Goal: Task Accomplishment & Management: Complete application form

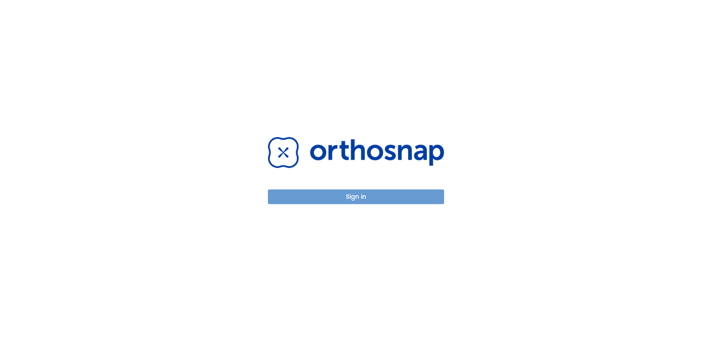
click at [342, 195] on button "Sign in" at bounding box center [356, 196] width 176 height 15
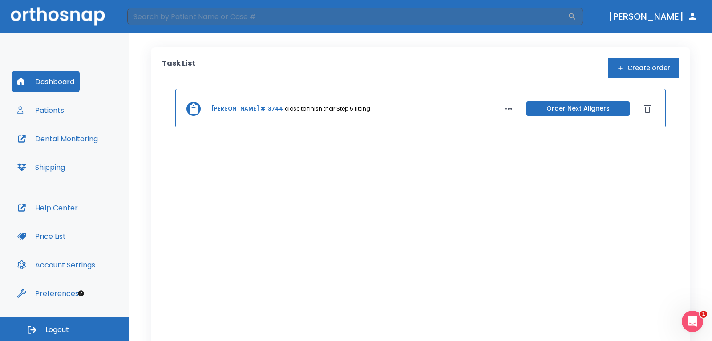
click at [44, 85] on button "Dashboard" at bounding box center [46, 81] width 68 height 21
click at [49, 109] on button "Patients" at bounding box center [40, 109] width 57 height 21
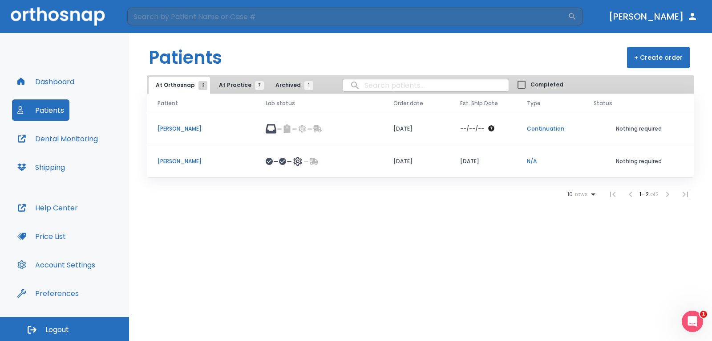
click at [386, 88] on input "search" at bounding box center [426, 85] width 166 height 17
type input "[PERSON_NAME]"
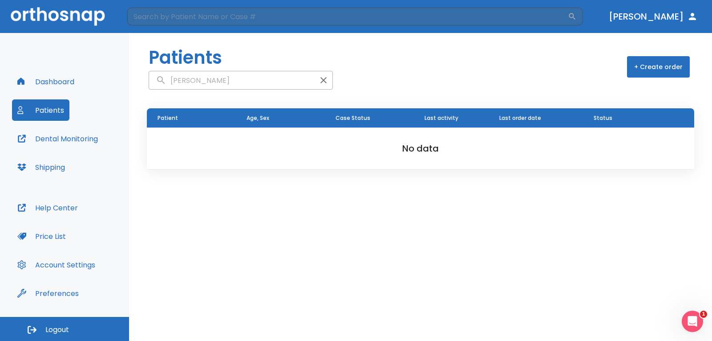
click at [318, 79] on icon "button" at bounding box center [323, 80] width 11 height 11
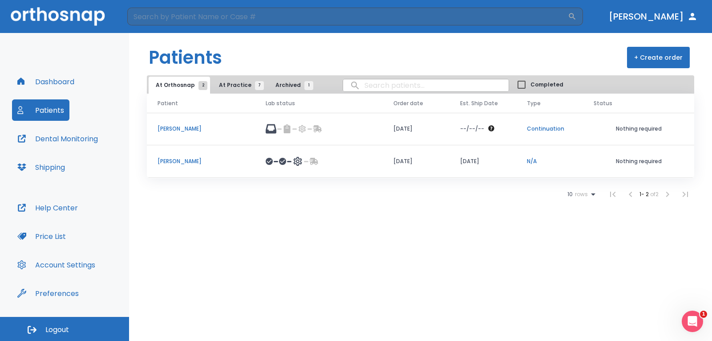
click at [680, 55] on button "+ Create order" at bounding box center [658, 57] width 63 height 21
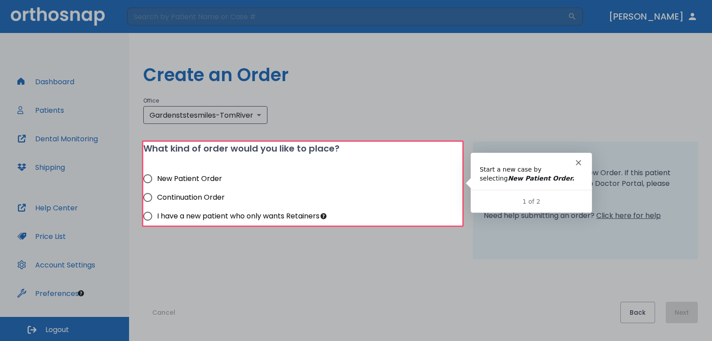
click at [367, 115] on div at bounding box center [356, 71] width 712 height 142
click at [187, 179] on span "New Patient Order" at bounding box center [189, 178] width 65 height 11
click at [157, 179] on input "New Patient Order" at bounding box center [147, 178] width 19 height 19
radio input "true"
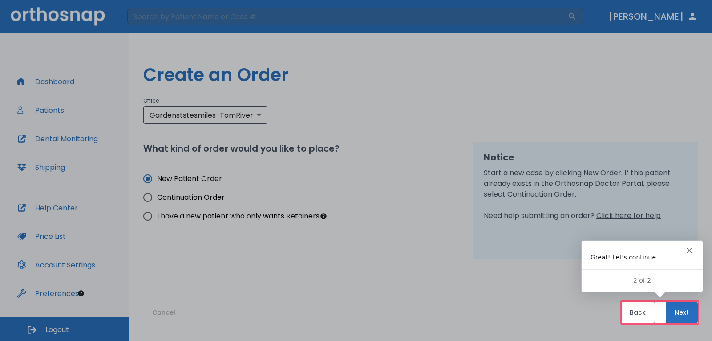
click at [689, 249] on polygon "Close" at bounding box center [689, 249] width 5 height 5
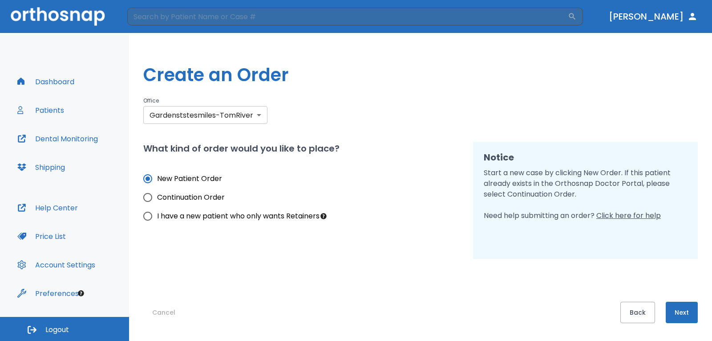
click at [260, 115] on body "​ [PERSON_NAME] Dashboard Patients Dental Monitoring Shipping Help Center Price…" at bounding box center [356, 170] width 712 height 341
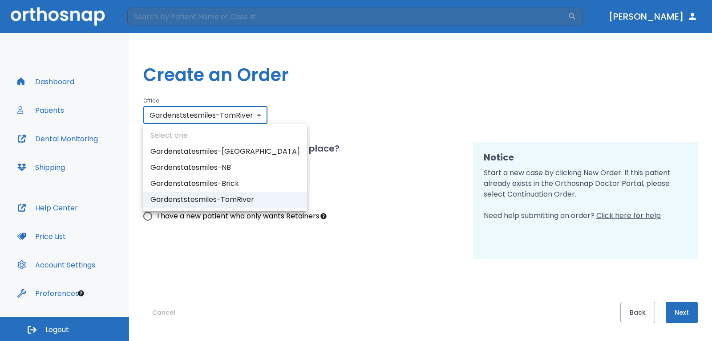
click at [235, 148] on li "Gardenstatesmiles-[GEOGRAPHIC_DATA]" at bounding box center [225, 151] width 164 height 16
type input "3284"
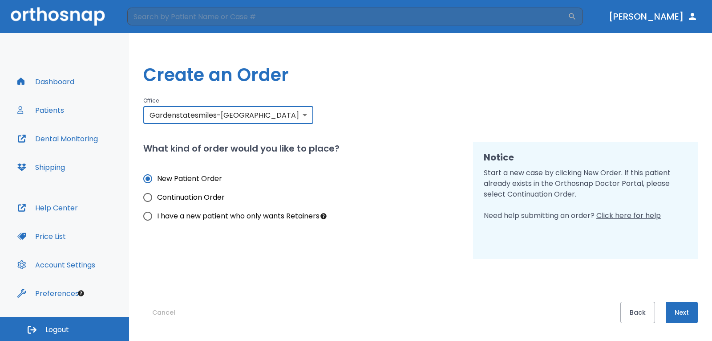
click at [370, 110] on div "Office Gardenstatesmiles-[GEOGRAPHIC_DATA] 3284 ​" at bounding box center [420, 109] width 555 height 28
click at [675, 308] on button "Next" at bounding box center [682, 311] width 32 height 21
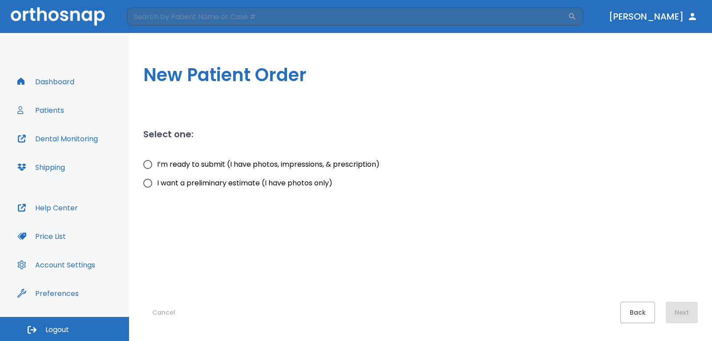
click at [195, 183] on span "I want a preliminary estimate (I have photos only)" at bounding box center [244, 183] width 175 height 11
click at [157, 183] on input "I want a preliminary estimate (I have photos only)" at bounding box center [147, 183] width 19 height 19
radio input "true"
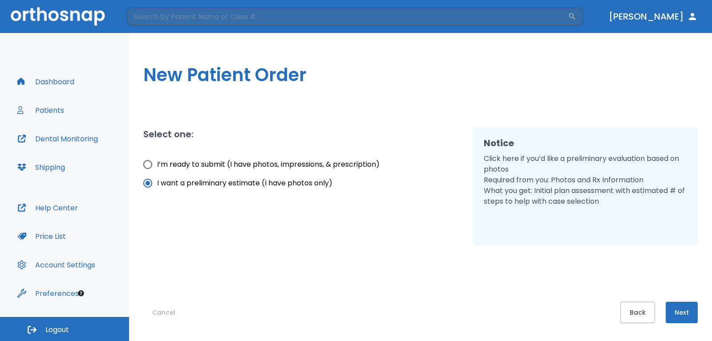
click at [674, 302] on button "Next" at bounding box center [682, 311] width 32 height 21
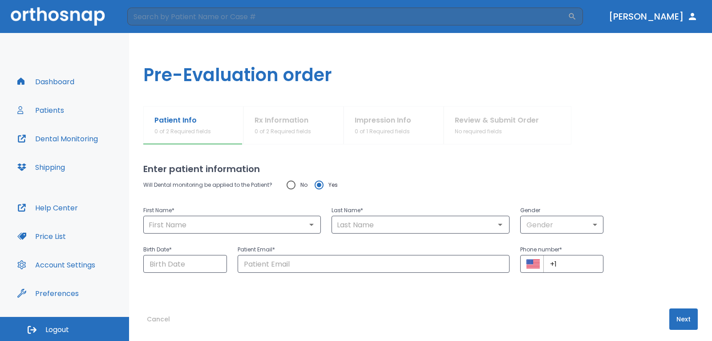
scroll to position [7, 0]
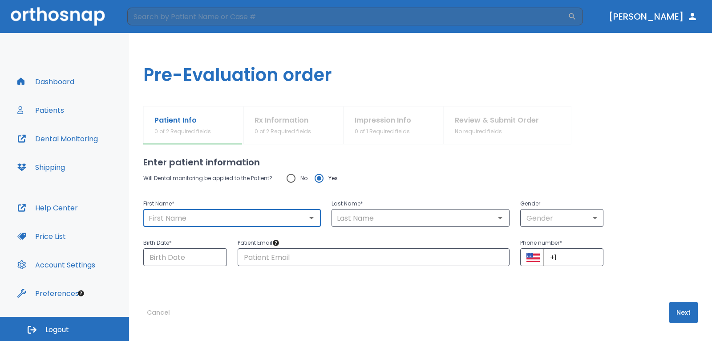
click at [236, 219] on input "text" at bounding box center [232, 218] width 172 height 12
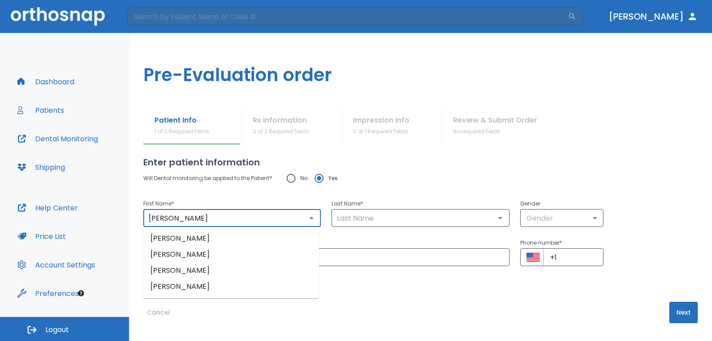
type input "[PERSON_NAME]"
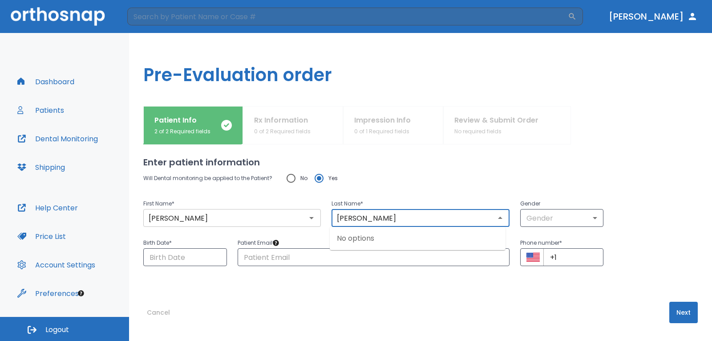
type input "[PERSON_NAME]"
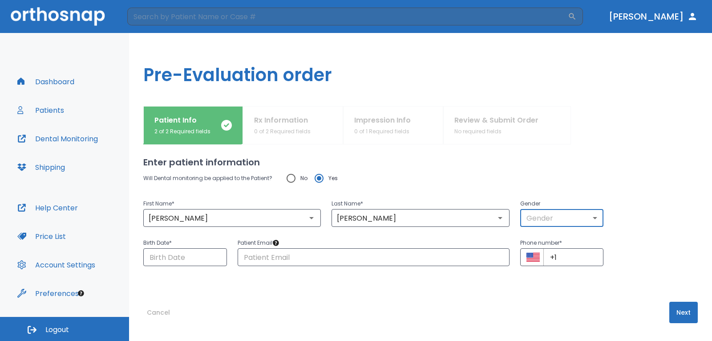
click at [574, 212] on body "​ [PERSON_NAME] Dashboard Patients Dental Monitoring Shipping Help Center Price…" at bounding box center [356, 170] width 712 height 341
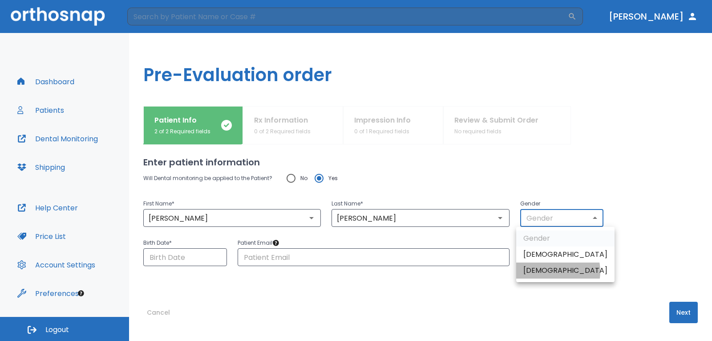
click at [551, 272] on li "[DEMOGRAPHIC_DATA]" at bounding box center [566, 270] width 98 height 16
type input "0"
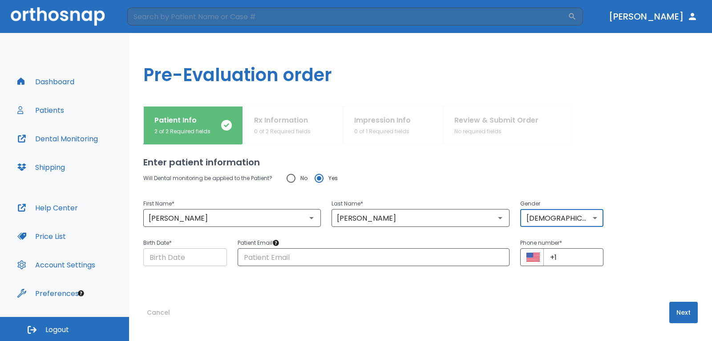
click at [188, 255] on input "Choose date" at bounding box center [185, 257] width 84 height 18
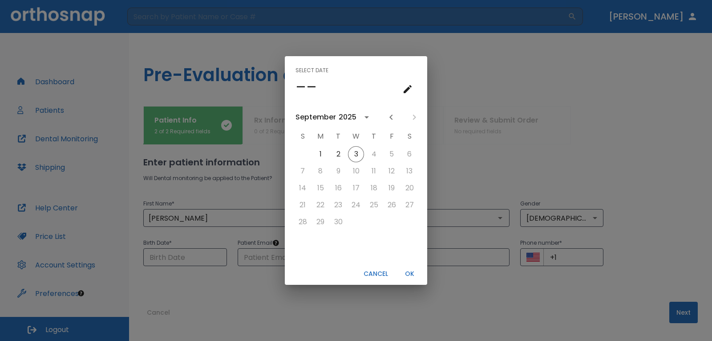
click at [314, 85] on h4 "––" at bounding box center [306, 86] width 21 height 19
click at [408, 86] on icon "calendar view is open, go to text input view" at bounding box center [408, 89] width 11 height 11
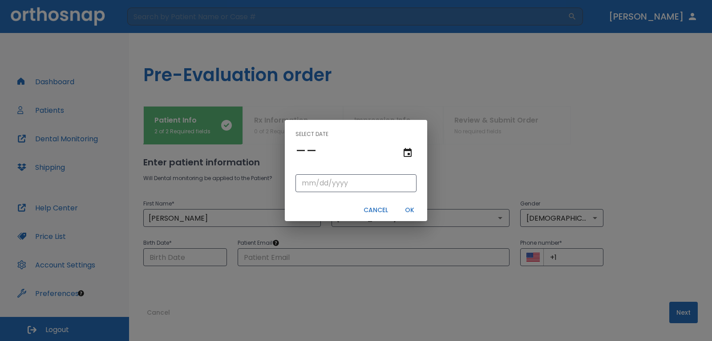
click at [318, 194] on div "​" at bounding box center [356, 183] width 142 height 32
click at [318, 183] on input "tel" at bounding box center [356, 183] width 121 height 18
type input "06/11/"
type input "06/11/0001"
type input "06/11/1"
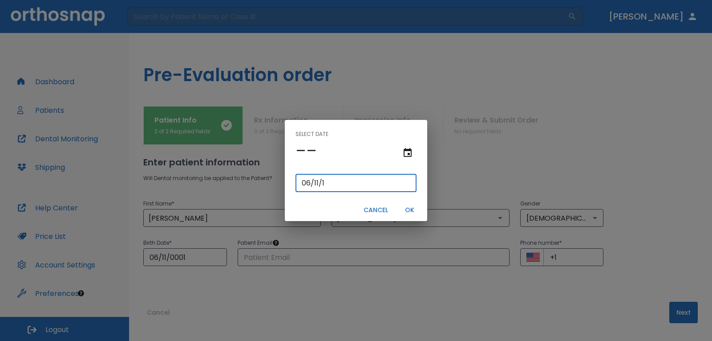
type input "06/11/0019"
type input "[DATE]"
type input "06/11/0197"
type input "06/11/197"
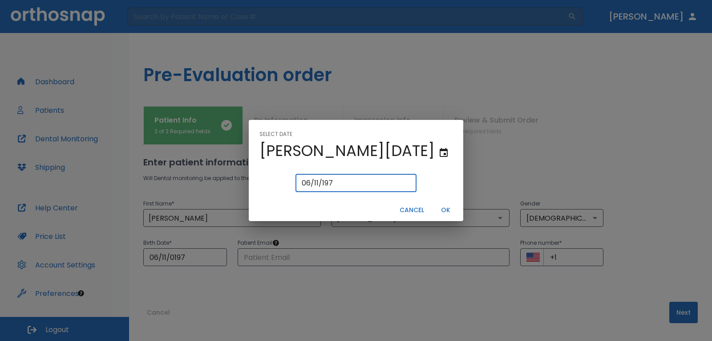
type input "[DATE]"
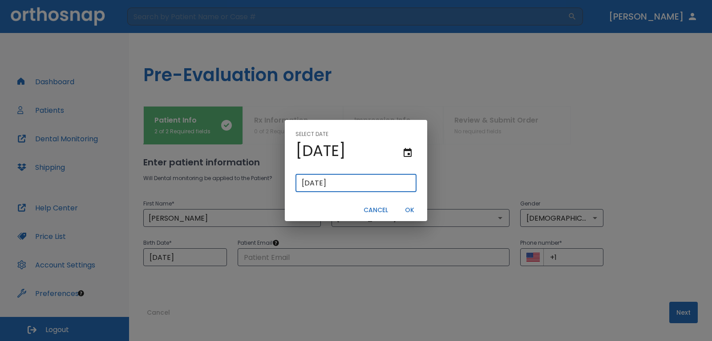
type input "[DATE]"
click at [412, 208] on button "OK" at bounding box center [409, 210] width 28 height 15
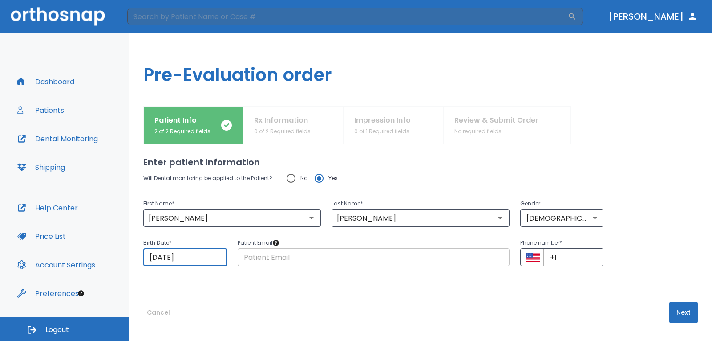
click at [323, 249] on input "text" at bounding box center [374, 257] width 272 height 18
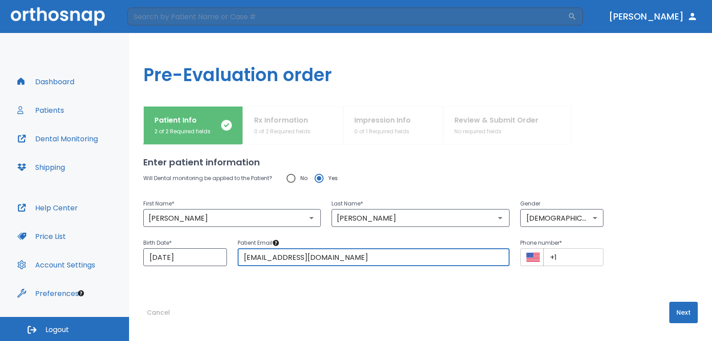
type input "[EMAIL_ADDRESS][DOMAIN_NAME]"
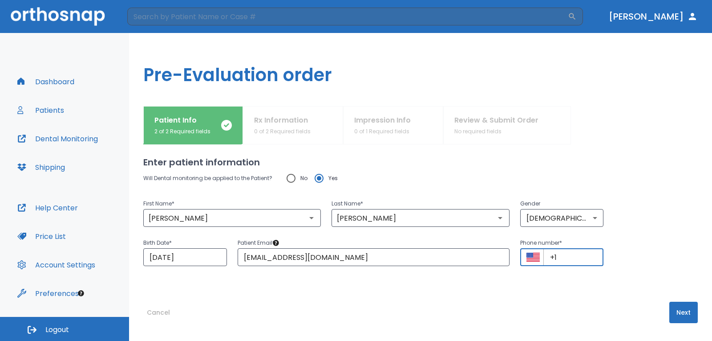
click at [581, 251] on input "+1" at bounding box center [574, 257] width 61 height 18
type input "[PHONE_NUMBER]"
click at [670, 309] on button "Next" at bounding box center [684, 311] width 28 height 21
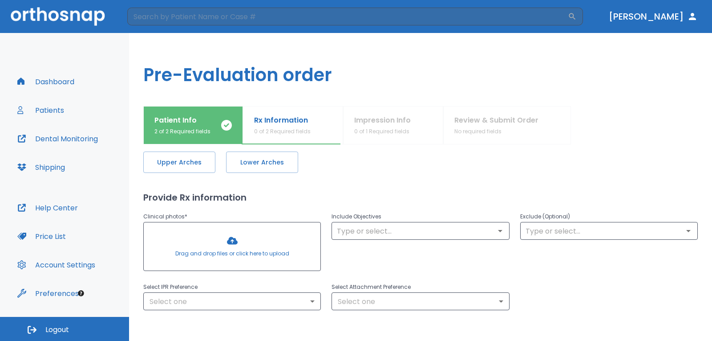
scroll to position [0, 0]
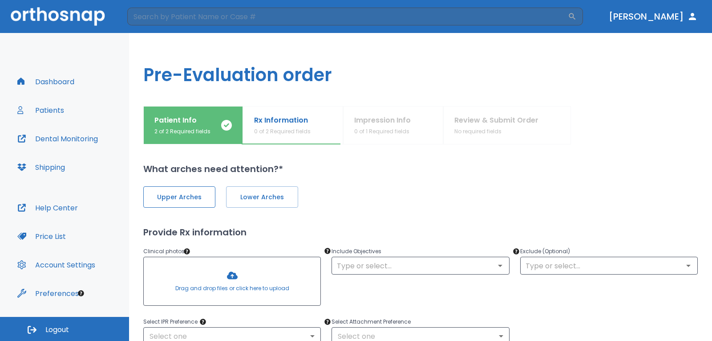
click at [186, 198] on span "Upper Arches" at bounding box center [179, 196] width 53 height 9
click at [264, 198] on span "Lower Arches" at bounding box center [261, 196] width 53 height 9
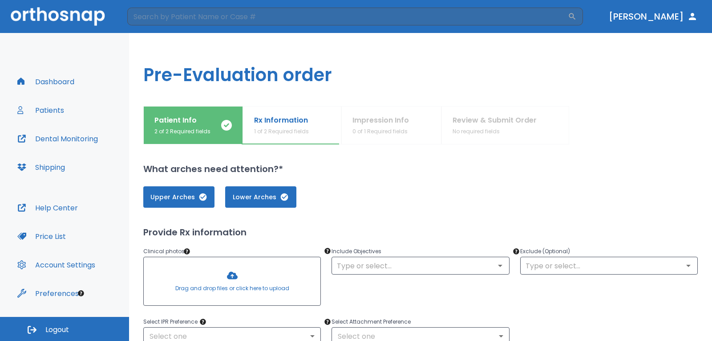
scroll to position [45, 0]
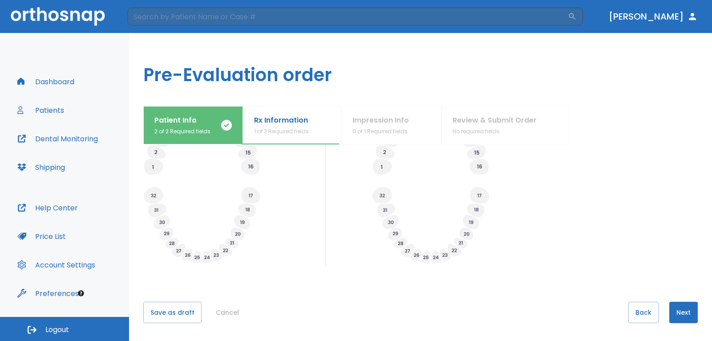
click at [675, 313] on button "Next" at bounding box center [684, 311] width 28 height 21
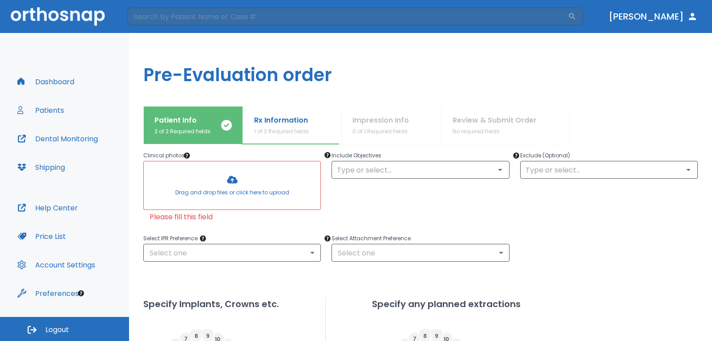
scroll to position [91, 0]
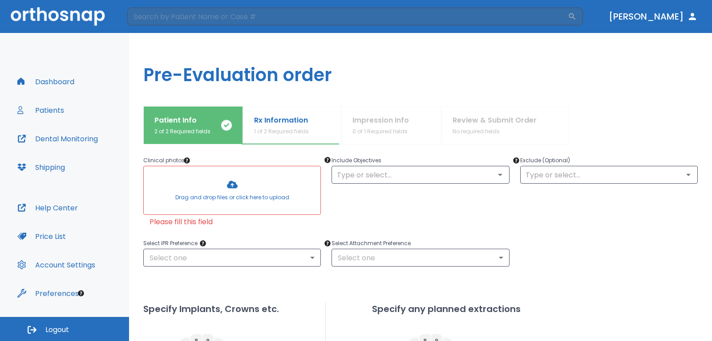
click at [228, 186] on div at bounding box center [232, 190] width 177 height 48
click at [233, 188] on div at bounding box center [232, 190] width 177 height 48
click at [233, 170] on div at bounding box center [232, 190] width 177 height 48
click at [232, 191] on div at bounding box center [232, 190] width 177 height 48
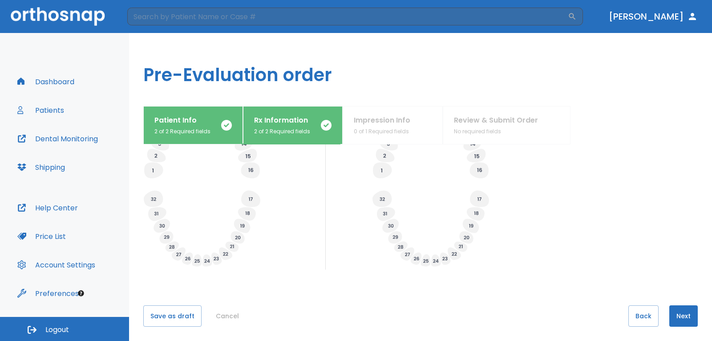
scroll to position [348, 0]
click at [673, 317] on button "Next" at bounding box center [684, 311] width 28 height 21
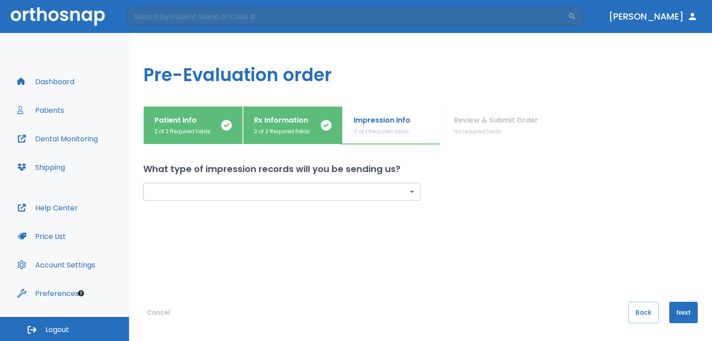
scroll to position [0, 0]
click at [390, 195] on body "​ [PERSON_NAME] Dashboard Patients Dental Monitoring Shipping Help Center Price…" at bounding box center [356, 170] width 712 height 341
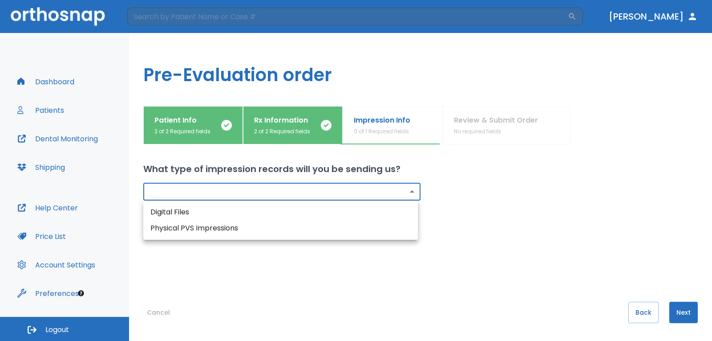
click at [230, 212] on li "Digital Files" at bounding box center [280, 212] width 275 height 16
type input "digital"
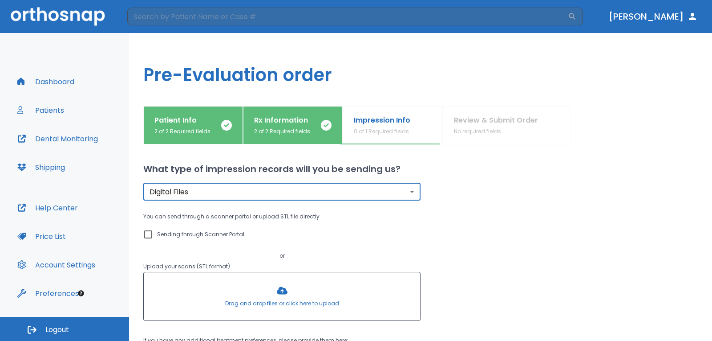
scroll to position [45, 0]
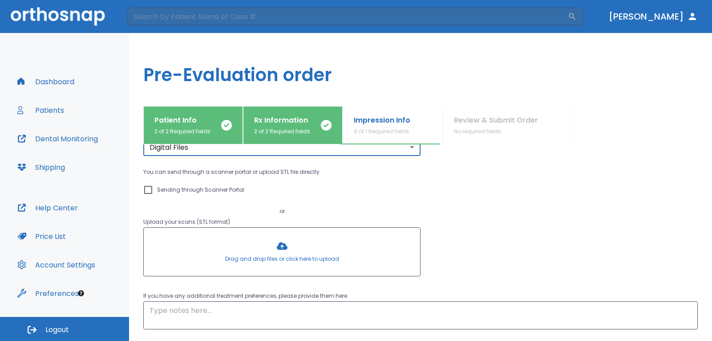
click at [310, 251] on div at bounding box center [282, 252] width 277 height 48
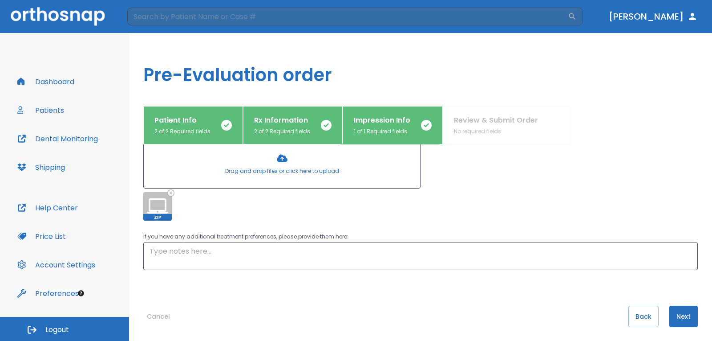
scroll to position [136, 0]
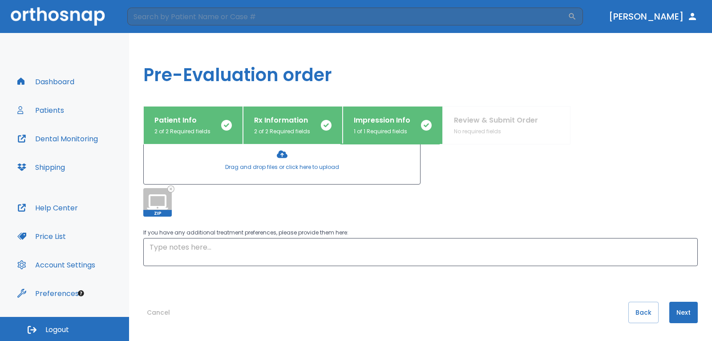
click at [675, 314] on button "Next" at bounding box center [684, 311] width 28 height 21
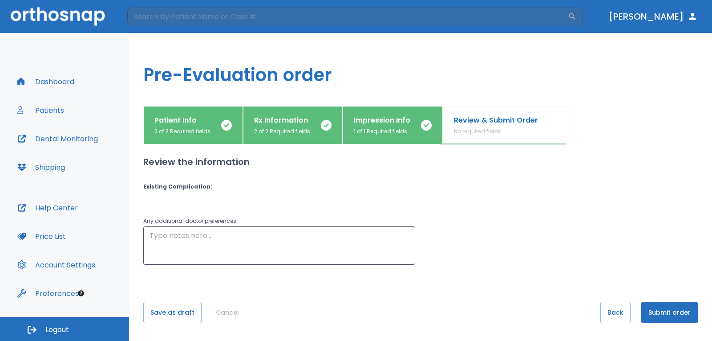
scroll to position [0, 0]
click at [378, 245] on textarea at bounding box center [280, 245] width 260 height 31
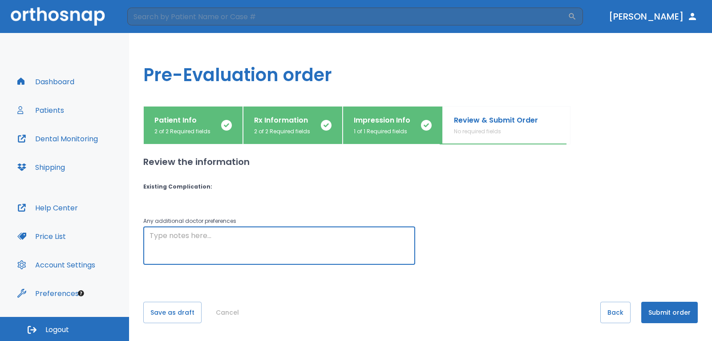
type textarea "P"
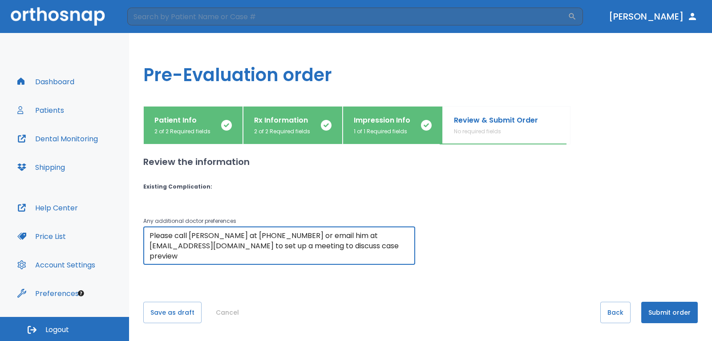
type textarea "Please call [PERSON_NAME] at [PHONE_NUMBER] or email him at [EMAIL_ADDRESS][DOM…"
click at [655, 314] on button "Submit order" at bounding box center [670, 311] width 57 height 21
